Goal: Information Seeking & Learning: Check status

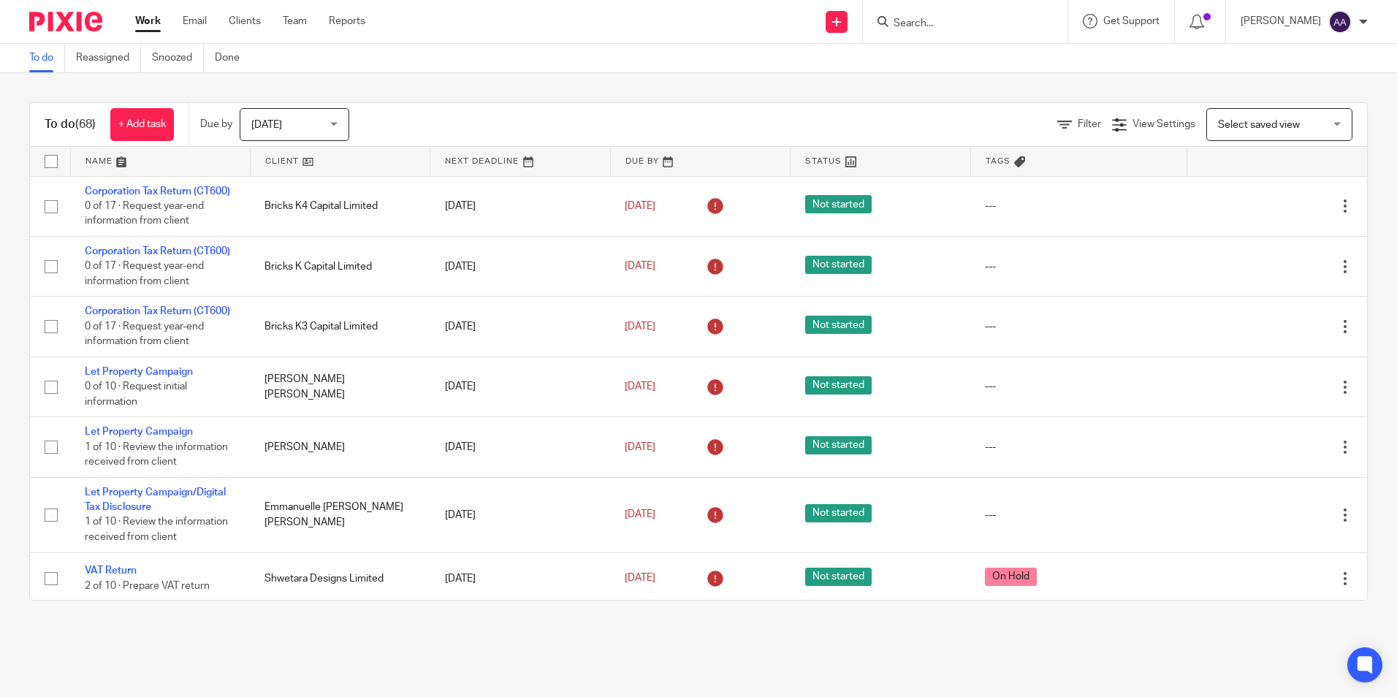
click at [961, 31] on div at bounding box center [965, 21] width 205 height 43
click at [928, 24] on input "Search" at bounding box center [957, 24] width 131 height 13
type input "r chatoo"
click at [982, 68] on link at bounding box center [1039, 63] width 300 height 34
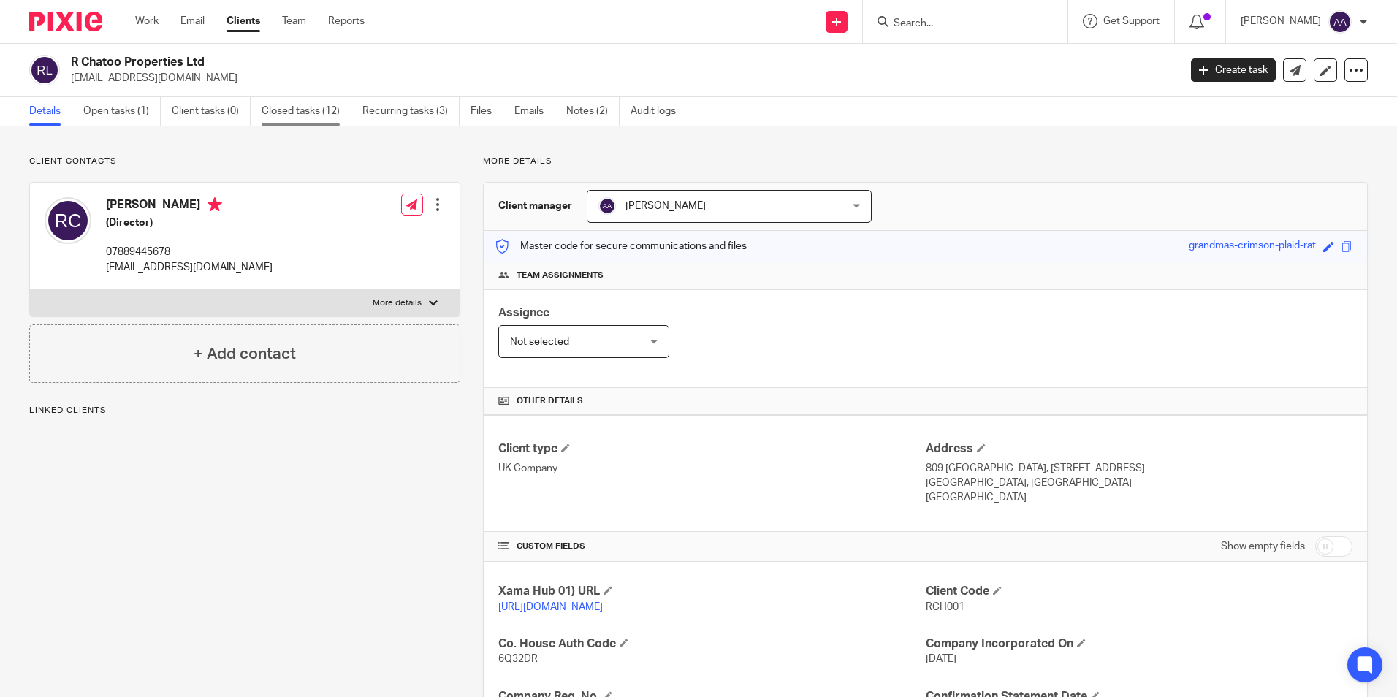
click at [283, 113] on link "Closed tasks (12)" at bounding box center [307, 111] width 90 height 28
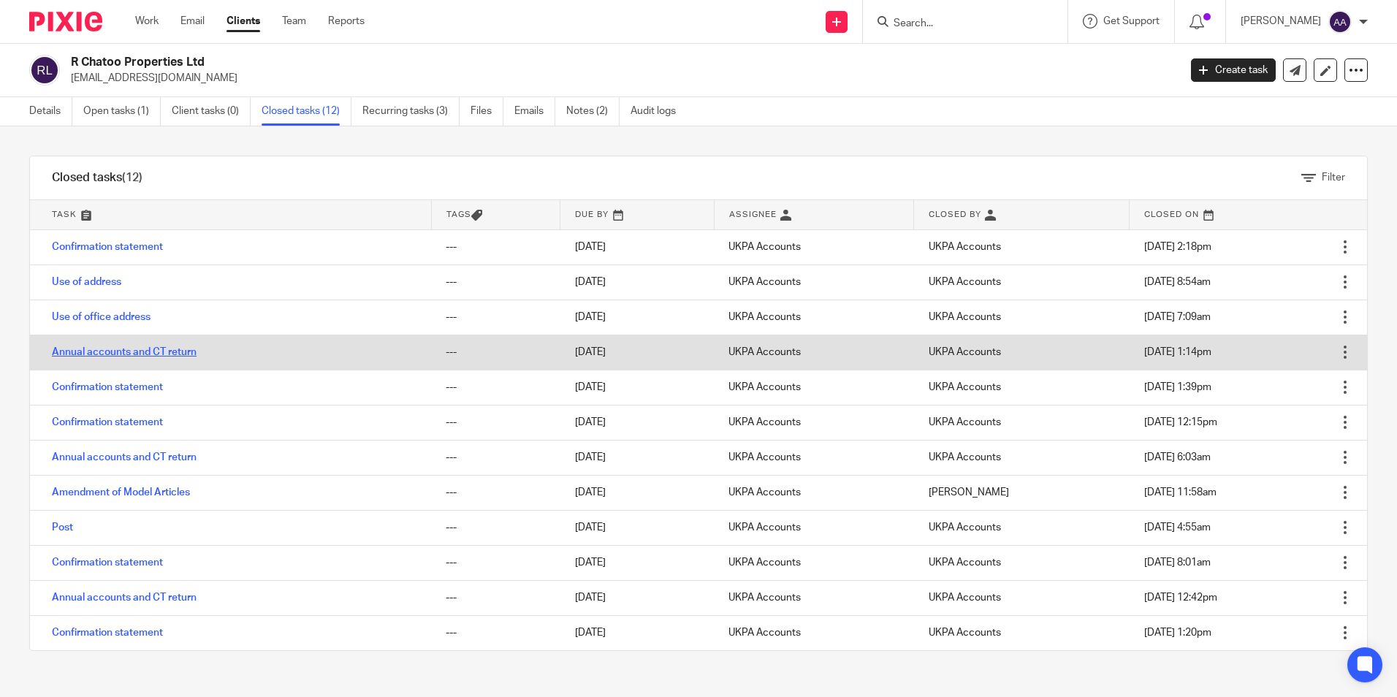
click at [122, 351] on link "Annual accounts and CT return" at bounding box center [124, 352] width 145 height 10
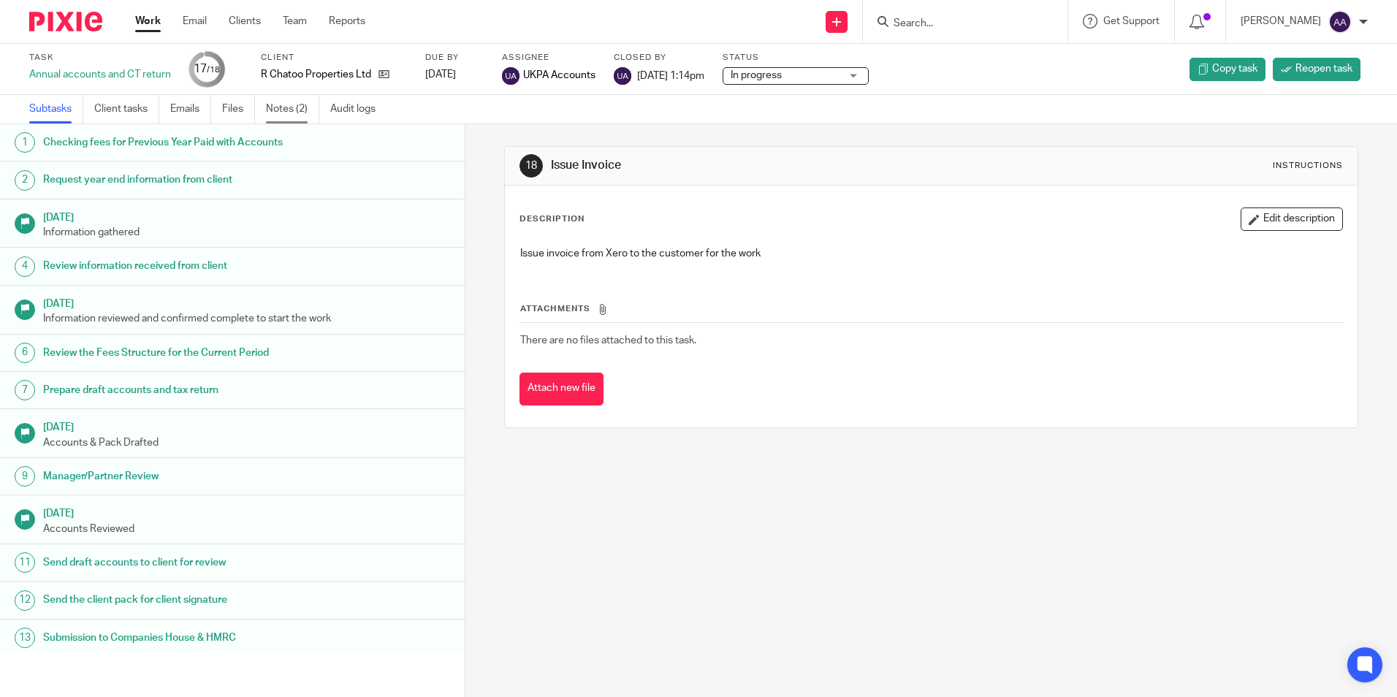
click at [280, 113] on link "Notes (2)" at bounding box center [292, 109] width 53 height 28
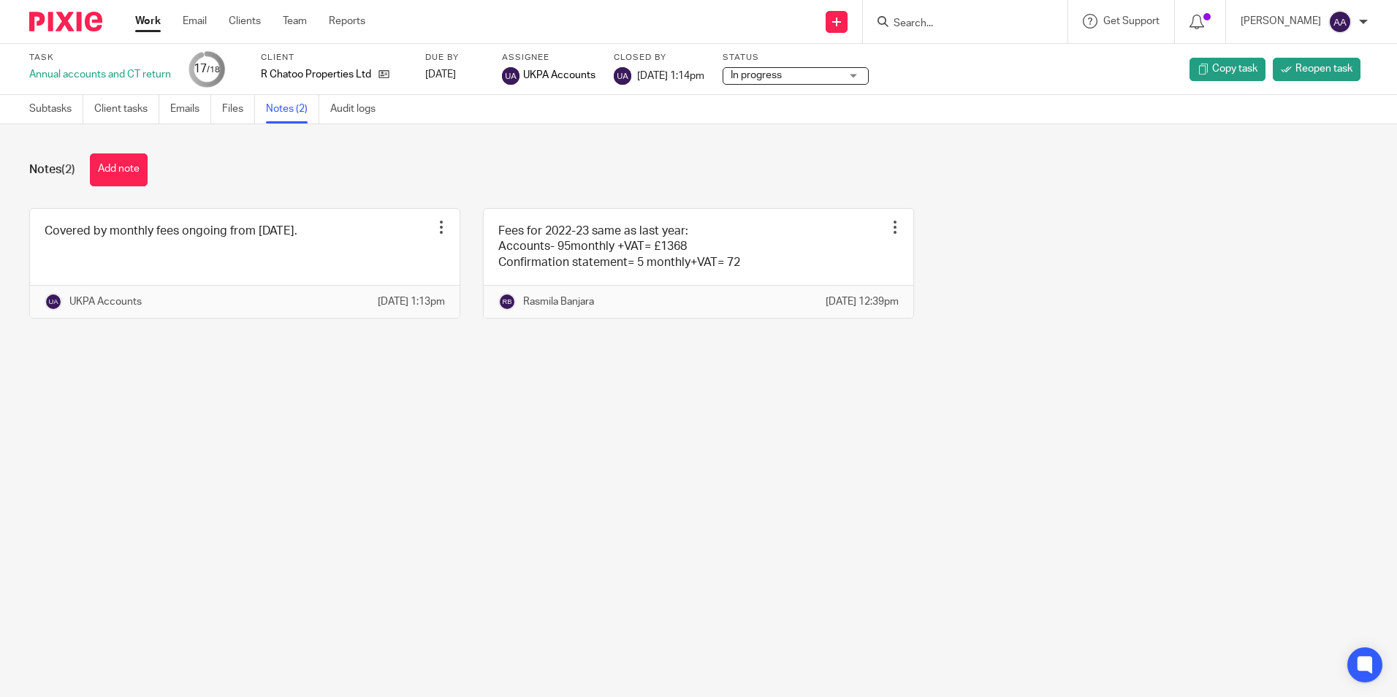
click at [1183, 419] on main "Task Annual accounts and CT return 17 /18 Client R Chatoo Properties Ltd Due by…" at bounding box center [698, 348] width 1397 height 697
drag, startPoint x: 72, startPoint y: 26, endPoint x: 138, endPoint y: 43, distance: 68.0
click at [72, 26] on img at bounding box center [65, 22] width 73 height 20
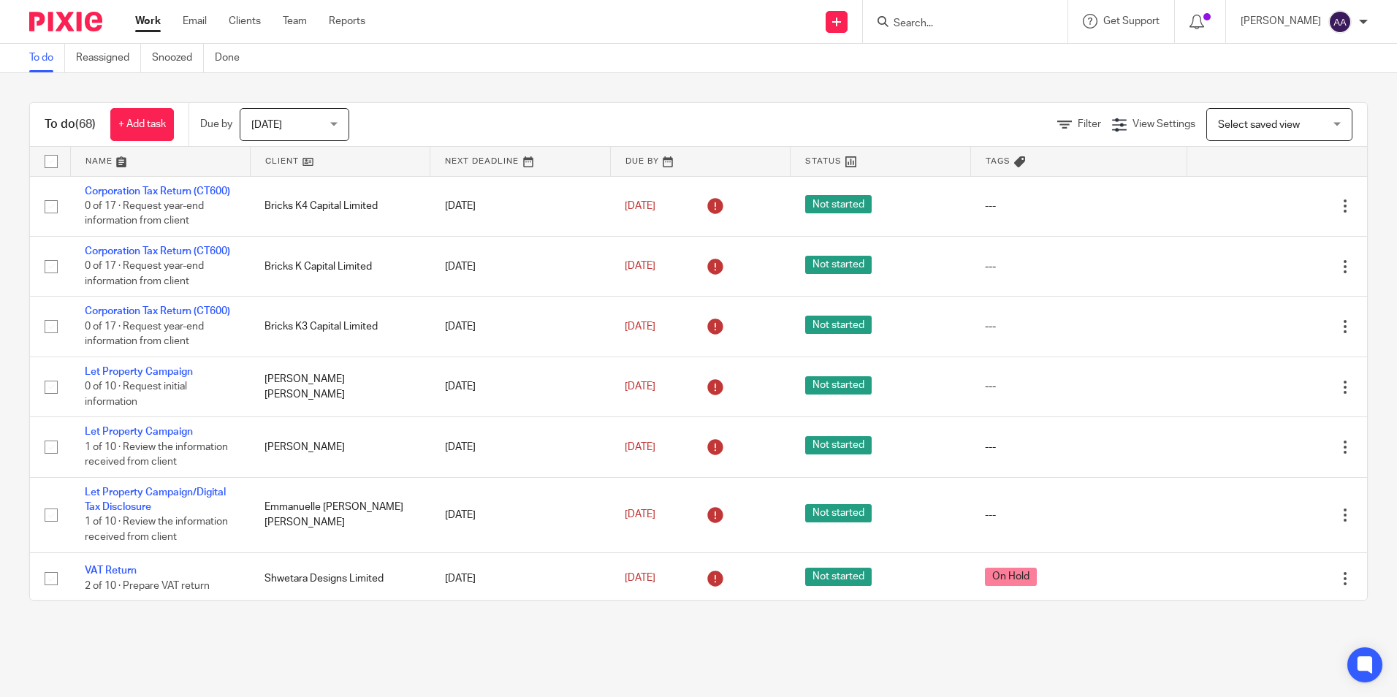
click at [885, 630] on main "To do Reassigned Snoozed Done To do (68) + Add task Due by [DATE] [DATE] [DATE]…" at bounding box center [698, 348] width 1397 height 697
